Goal: Information Seeking & Learning: Understand process/instructions

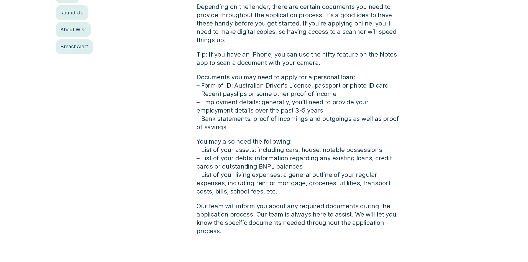
scroll to position [166, 0]
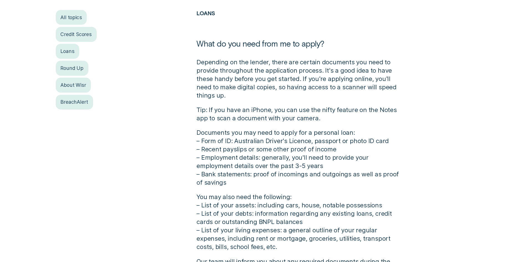
click at [392, 37] on h2 "Loans" at bounding box center [298, 24] width 205 height 29
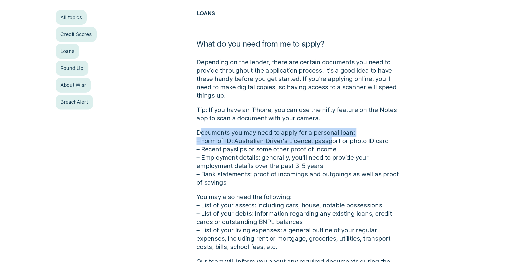
drag, startPoint x: 199, startPoint y: 130, endPoint x: 331, endPoint y: 142, distance: 132.5
click at [329, 142] on p "Documents you may need to apply for a personal loan: – Form of ID: Australian D…" at bounding box center [298, 157] width 205 height 58
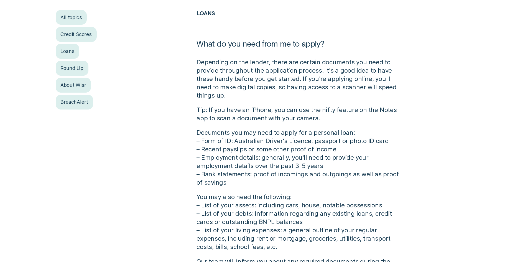
click at [346, 144] on p "Documents you may need to apply for a personal loan: – Form of ID: Australian D…" at bounding box center [298, 157] width 205 height 58
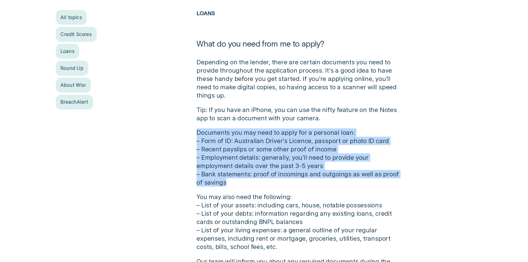
drag, startPoint x: 195, startPoint y: 133, endPoint x: 297, endPoint y: 182, distance: 113.3
click at [297, 182] on div "Loans What do you need from me to apply? Depending on the lender, there are cer…" at bounding box center [298, 150] width 211 height 280
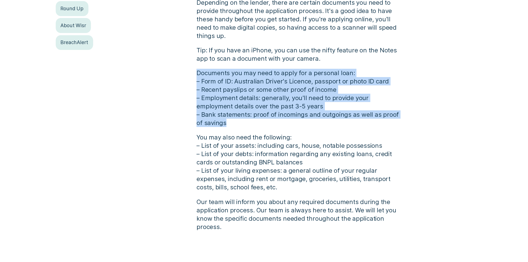
scroll to position [194, 0]
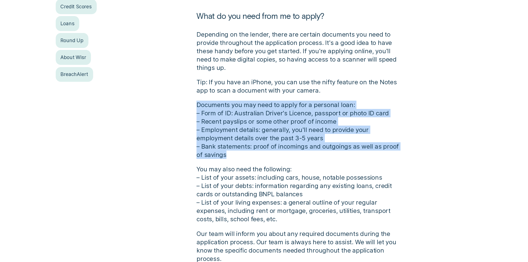
click at [228, 153] on p "Documents you may need to apply for a personal loan: – Form of ID: Australian D…" at bounding box center [298, 130] width 205 height 58
drag, startPoint x: 216, startPoint y: 151, endPoint x: 188, endPoint y: 100, distance: 58.2
click at [188, 100] on div "All topics Credit Scores Loans Round Up About Wisr BreachAlert Loans What do yo…" at bounding box center [264, 122] width 494 height 280
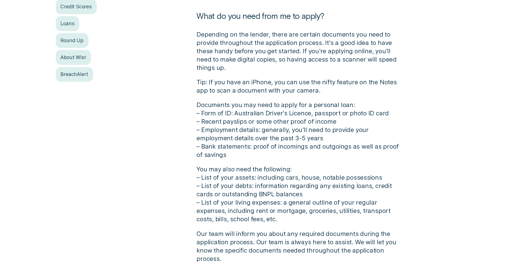
click at [234, 155] on p "Documents you may need to apply for a personal loan: – Form of ID: Australian D…" at bounding box center [298, 130] width 205 height 58
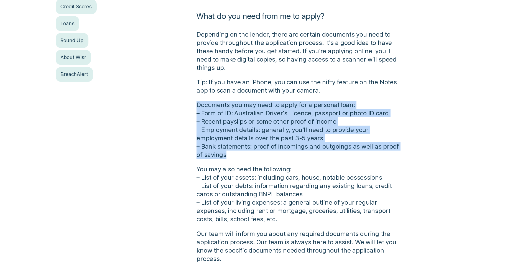
drag, startPoint x: 226, startPoint y: 155, endPoint x: 191, endPoint y: 103, distance: 63.6
click at [191, 103] on div "All topics Credit Scores Loans Round Up About Wisr BreachAlert Loans What do yo…" at bounding box center [264, 122] width 494 height 280
click at [246, 149] on p "Documents you may need to apply for a personal loan: – Form of ID: Australian D…" at bounding box center [298, 130] width 205 height 58
drag, startPoint x: 233, startPoint y: 154, endPoint x: 190, endPoint y: 107, distance: 63.4
click at [191, 109] on div "All topics Credit Scores Loans Round Up About Wisr BreachAlert Loans What do yo…" at bounding box center [264, 122] width 494 height 280
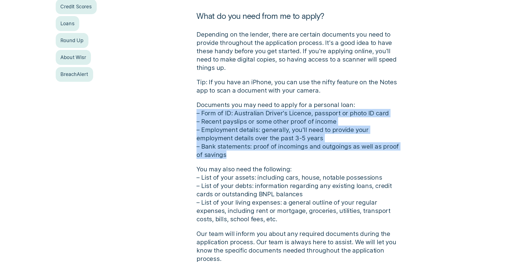
click at [238, 136] on p "Documents you may need to apply for a personal loan: – Form of ID: Australian D…" at bounding box center [298, 130] width 205 height 58
drag, startPoint x: 194, startPoint y: 103, endPoint x: 246, endPoint y: 154, distance: 72.9
click at [246, 154] on div "Loans What do you need from me to apply? Depending on the lender, there are cer…" at bounding box center [298, 122] width 211 height 280
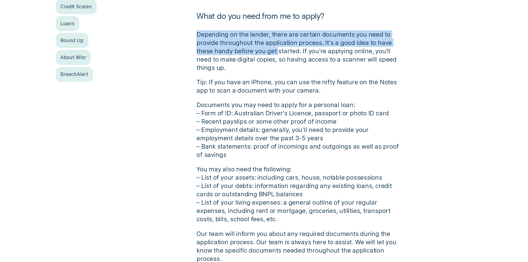
drag, startPoint x: 197, startPoint y: 33, endPoint x: 277, endPoint y: 52, distance: 82.2
click at [277, 52] on p "Depending on the lender, there are certain documents you need to provide throug…" at bounding box center [298, 51] width 205 height 42
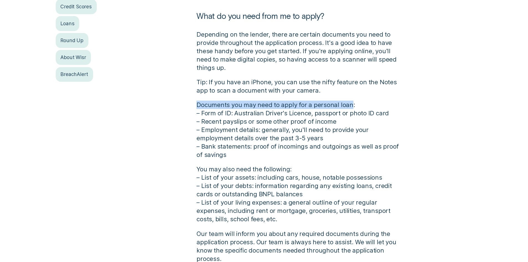
drag, startPoint x: 349, startPoint y: 104, endPoint x: 195, endPoint y: 109, distance: 154.4
click at [195, 109] on div "Loans What do you need from me to apply? Depending on the lender, there are cer…" at bounding box center [298, 122] width 211 height 280
copy p "Documents you may need to apply for a personal loan"
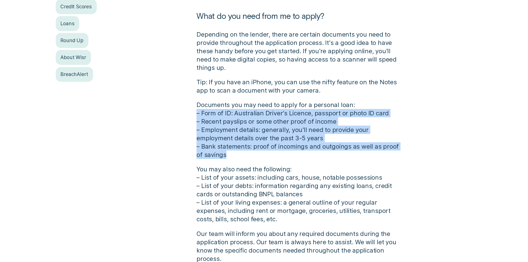
drag, startPoint x: 224, startPoint y: 152, endPoint x: 197, endPoint y: 114, distance: 46.2
click at [197, 114] on p "Documents you may need to apply for a personal loan: – Form of ID: Australian D…" at bounding box center [298, 130] width 205 height 58
copy p "– Form of ID: Australian Driver's Licence, passport or photo ID card – Recent p…"
